Goal: Task Accomplishment & Management: Use online tool/utility

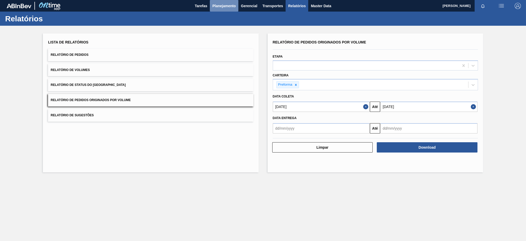
click at [225, 7] on span "Planejamento" at bounding box center [223, 6] width 23 height 6
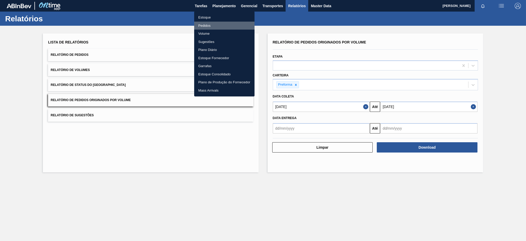
click at [204, 24] on li "Pedidos" at bounding box center [224, 26] width 60 height 8
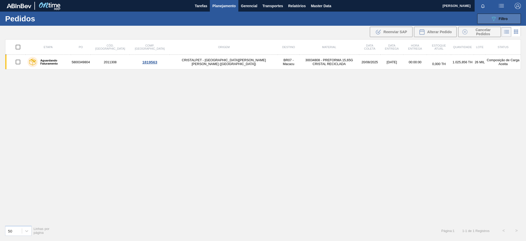
click at [503, 18] on span "Filtro" at bounding box center [503, 19] width 9 height 4
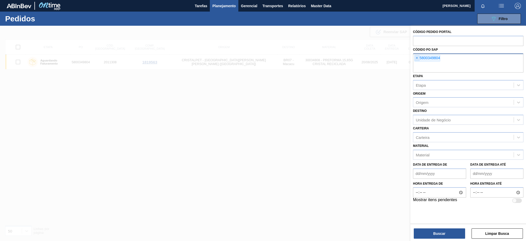
click at [416, 60] on span "×" at bounding box center [416, 58] width 5 height 6
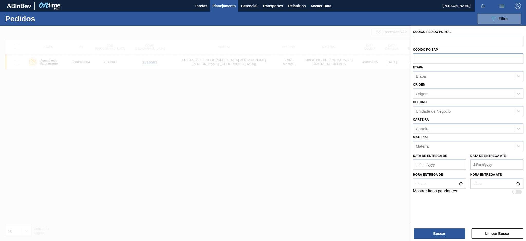
paste input "text"
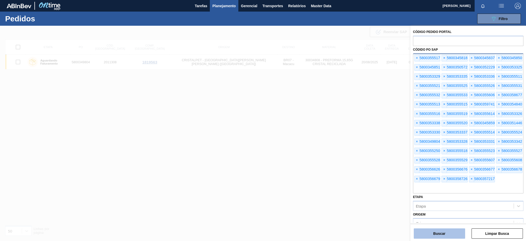
click at [441, 236] on button "Buscar" at bounding box center [439, 233] width 51 height 10
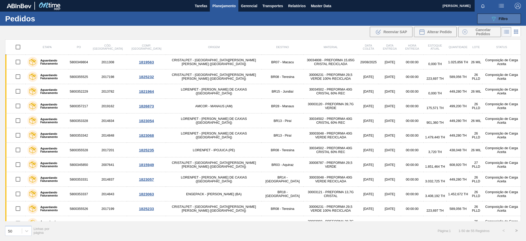
click at [499, 16] on div "089F7B8B-B2A5-4AFE-B5C0-19BA573D28AC Filtro" at bounding box center [498, 19] width 17 height 6
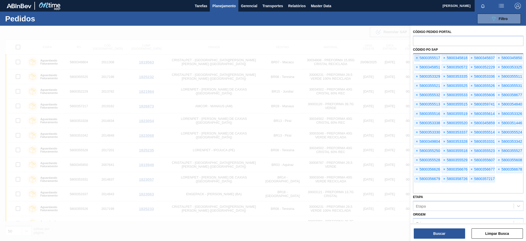
click at [416, 56] on span "×" at bounding box center [416, 58] width 5 height 6
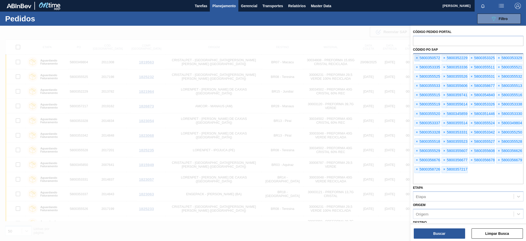
click at [416, 56] on span "×" at bounding box center [416, 58] width 5 height 6
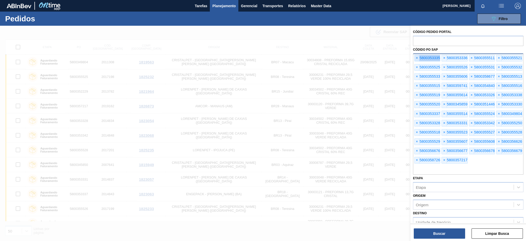
click at [416, 56] on span "×" at bounding box center [416, 58] width 5 height 6
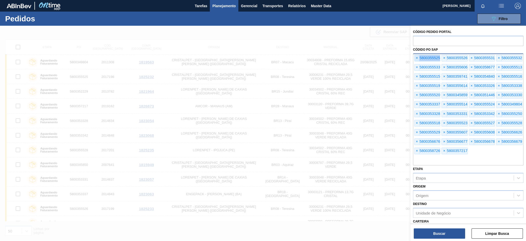
click at [416, 56] on span "×" at bounding box center [416, 58] width 5 height 6
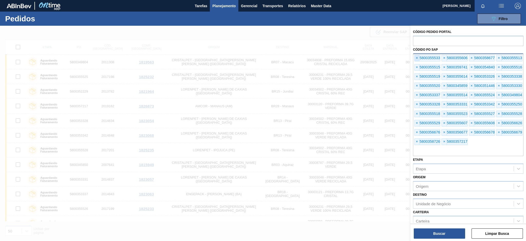
click at [416, 56] on span "×" at bounding box center [416, 58] width 5 height 6
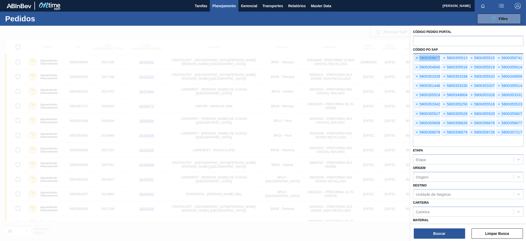
click at [416, 56] on span "×" at bounding box center [416, 58] width 5 height 6
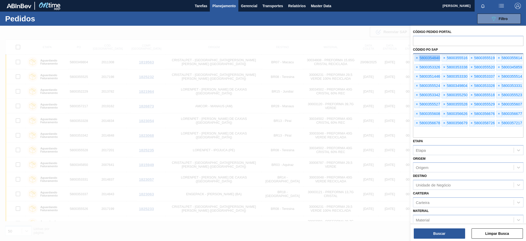
click at [416, 56] on span "×" at bounding box center [416, 58] width 5 height 6
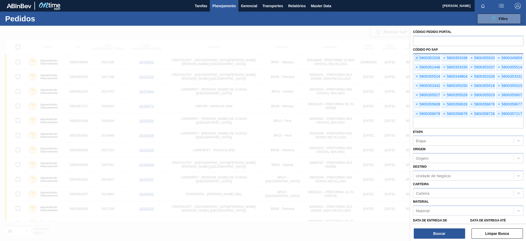
click at [416, 56] on span "×" at bounding box center [416, 58] width 5 height 6
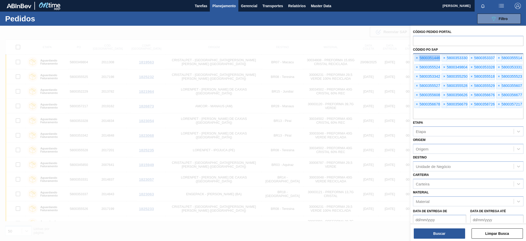
click at [416, 56] on span "×" at bounding box center [416, 58] width 5 height 6
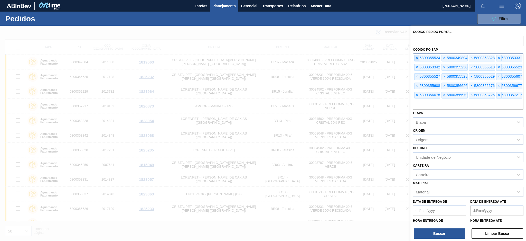
click at [416, 56] on span "×" at bounding box center [416, 58] width 5 height 6
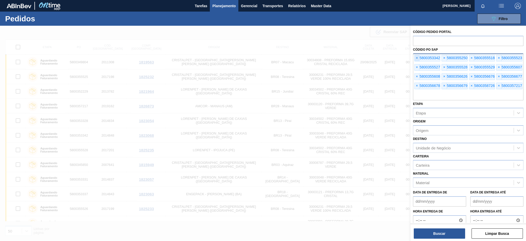
click at [416, 56] on span "×" at bounding box center [416, 58] width 5 height 6
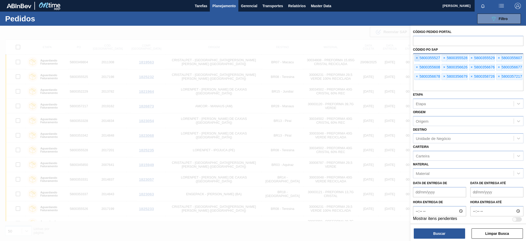
click at [416, 56] on span "×" at bounding box center [416, 58] width 5 height 6
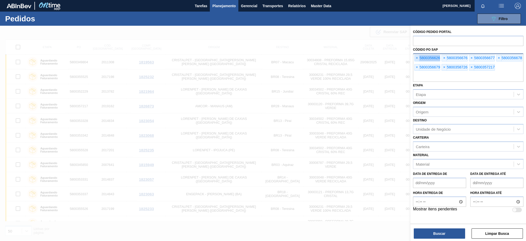
click at [416, 56] on span "×" at bounding box center [416, 58] width 5 height 6
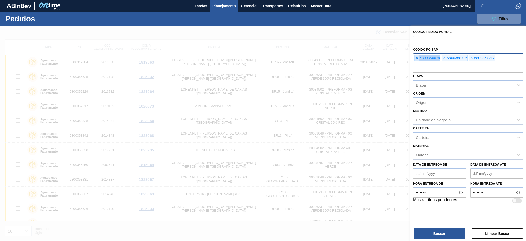
click at [416, 56] on span "×" at bounding box center [416, 58] width 5 height 6
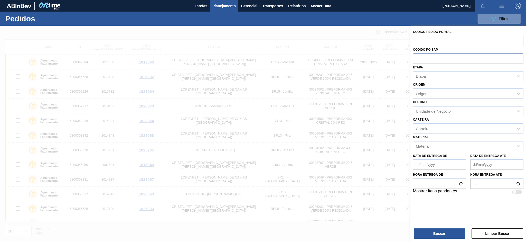
click at [416, 56] on input "text" at bounding box center [468, 58] width 110 height 10
paste input "text"
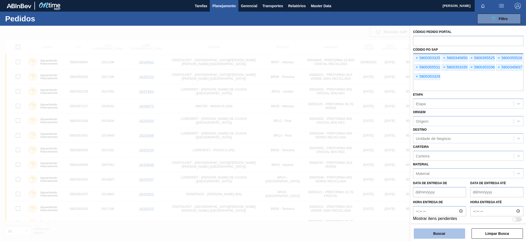
click at [445, 236] on button "Buscar" at bounding box center [439, 233] width 51 height 10
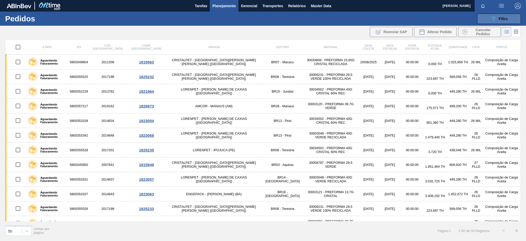
click at [488, 23] on button "089F7B8B-B2A5-4AFE-B5C0-19BA573D28AC Filtro" at bounding box center [499, 19] width 44 height 10
click at [499, 17] on span "Filtro" at bounding box center [503, 19] width 9 height 4
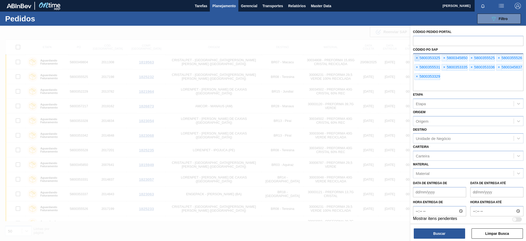
click at [416, 57] on span "×" at bounding box center [416, 58] width 5 height 6
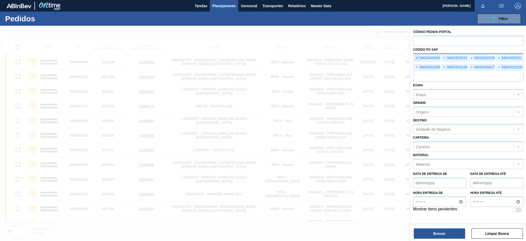
click at [416, 57] on span "×" at bounding box center [416, 58] width 5 height 6
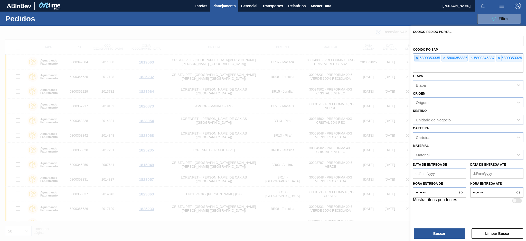
click at [416, 57] on span "×" at bounding box center [416, 58] width 5 height 6
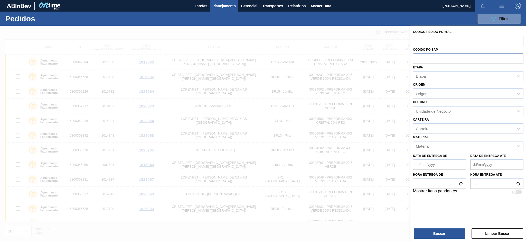
click at [416, 57] on input "text" at bounding box center [468, 58] width 110 height 10
paste input "text"
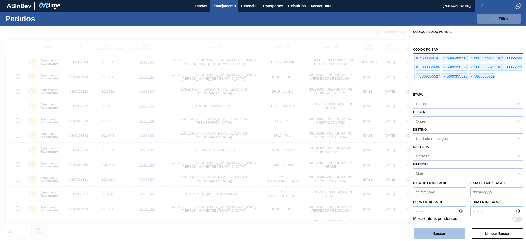
click at [438, 235] on button "Buscar" at bounding box center [439, 233] width 51 height 10
